Goal: Find specific page/section: Find specific page/section

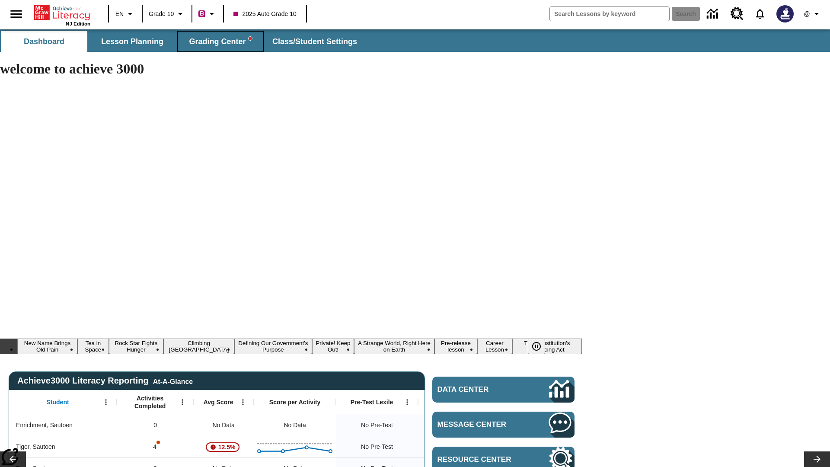
click at [220, 41] on span "Grading Center" at bounding box center [220, 42] width 63 height 10
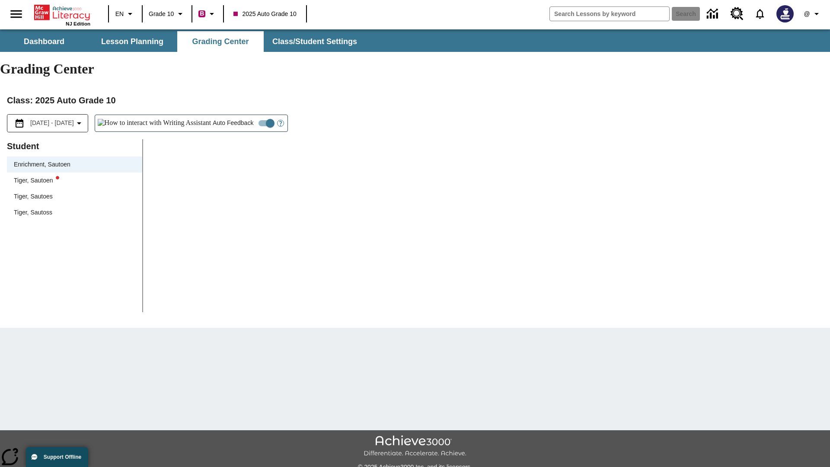
click at [74, 176] on div "Tiger, Sautoen" at bounding box center [74, 180] width 121 height 9
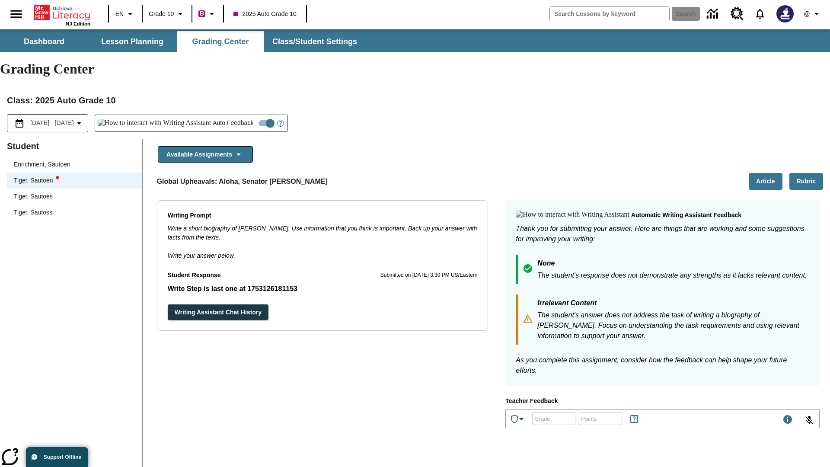
scroll to position [150, 0]
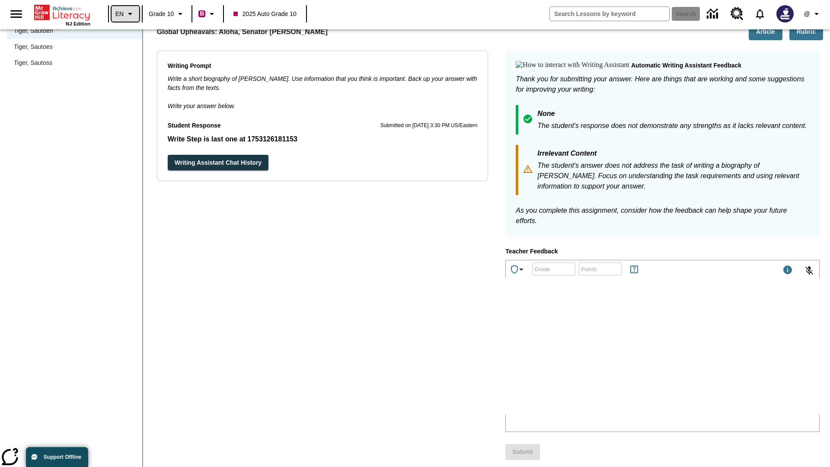
click at [125, 14] on icon "Language: EN, Select a language" at bounding box center [130, 14] width 10 height 10
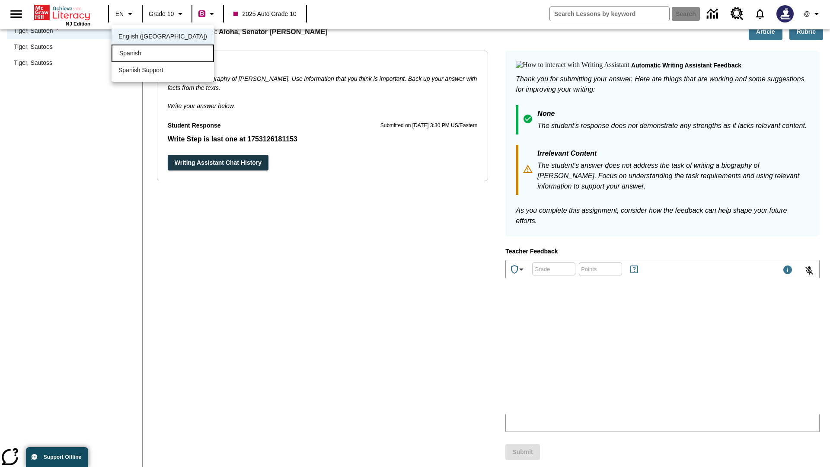
click at [144, 54] on div "Spanish" at bounding box center [162, 54] width 102 height 18
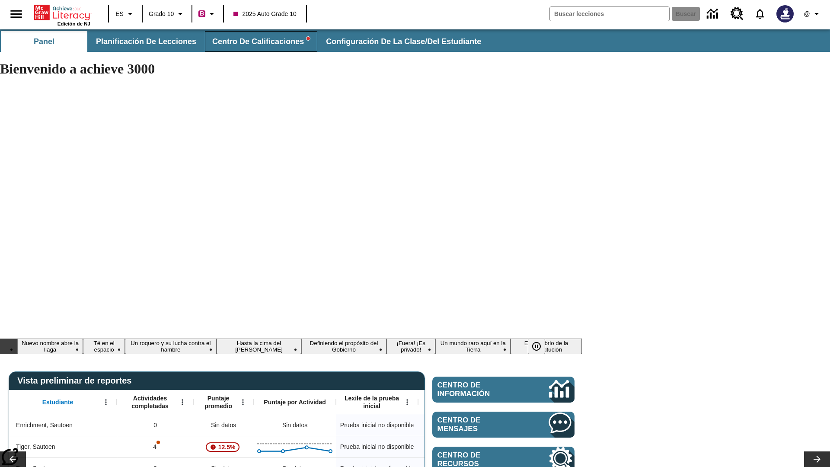
click at [257, 41] on span "Centro de calificaciones" at bounding box center [261, 42] width 98 height 10
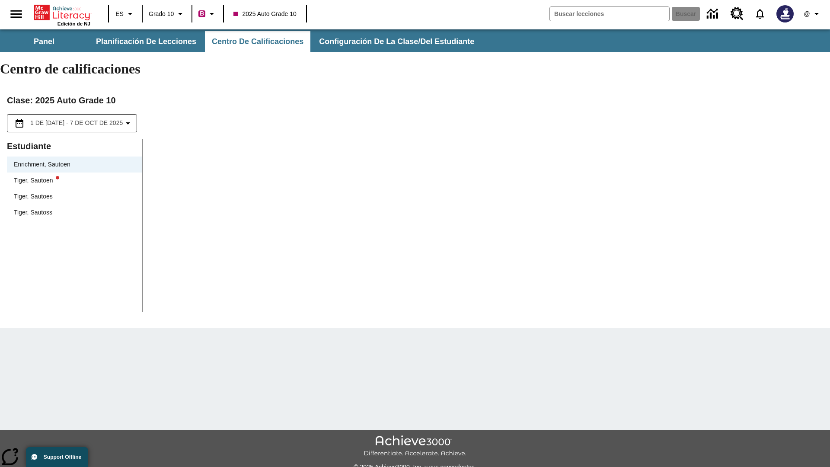
click at [74, 176] on div "Tiger, Sautoen" at bounding box center [74, 180] width 121 height 9
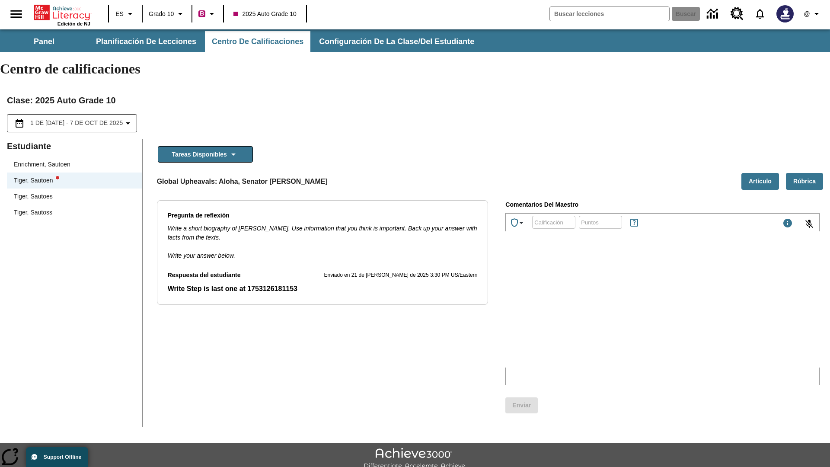
scroll to position [19, 0]
